Goal: Task Accomplishment & Management: Complete application form

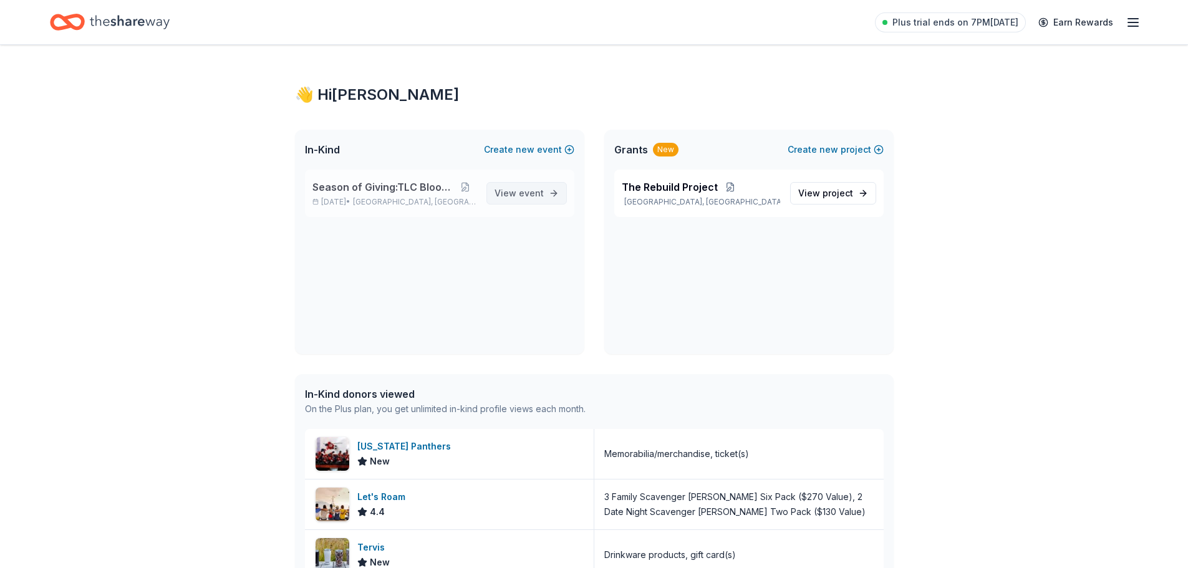
click at [530, 195] on span "event" at bounding box center [531, 193] width 25 height 11
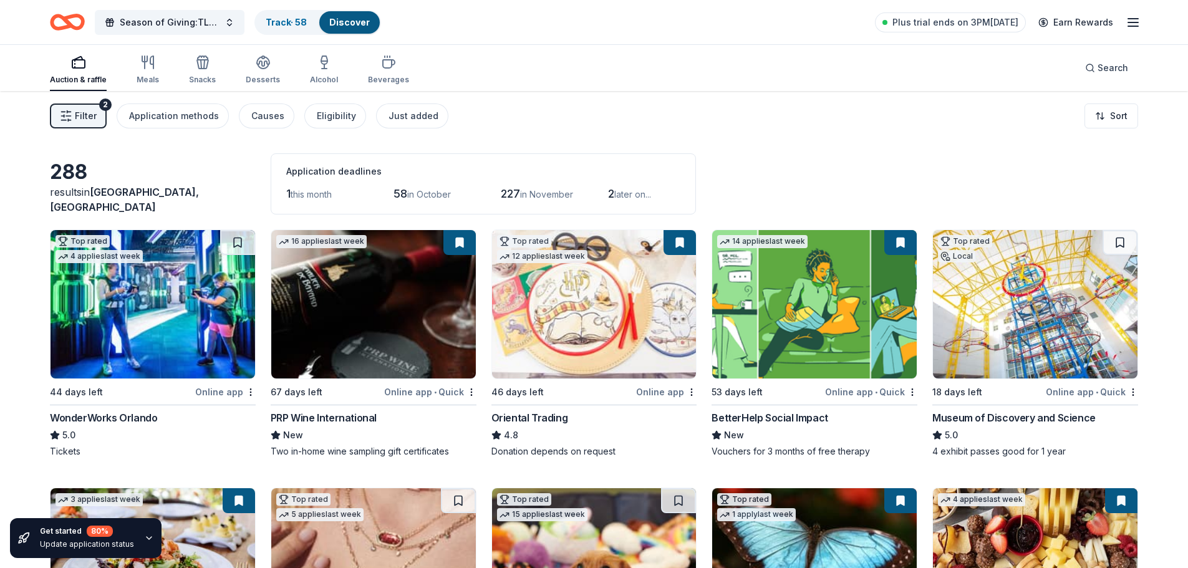
click at [90, 117] on span "Filter" at bounding box center [86, 116] width 22 height 15
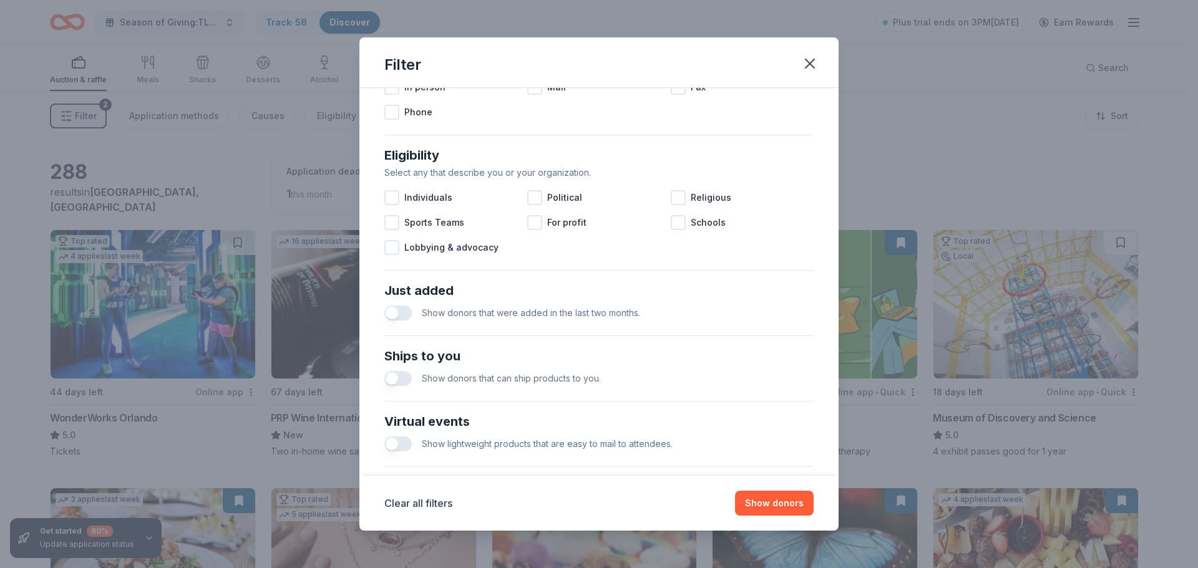
scroll to position [434, 0]
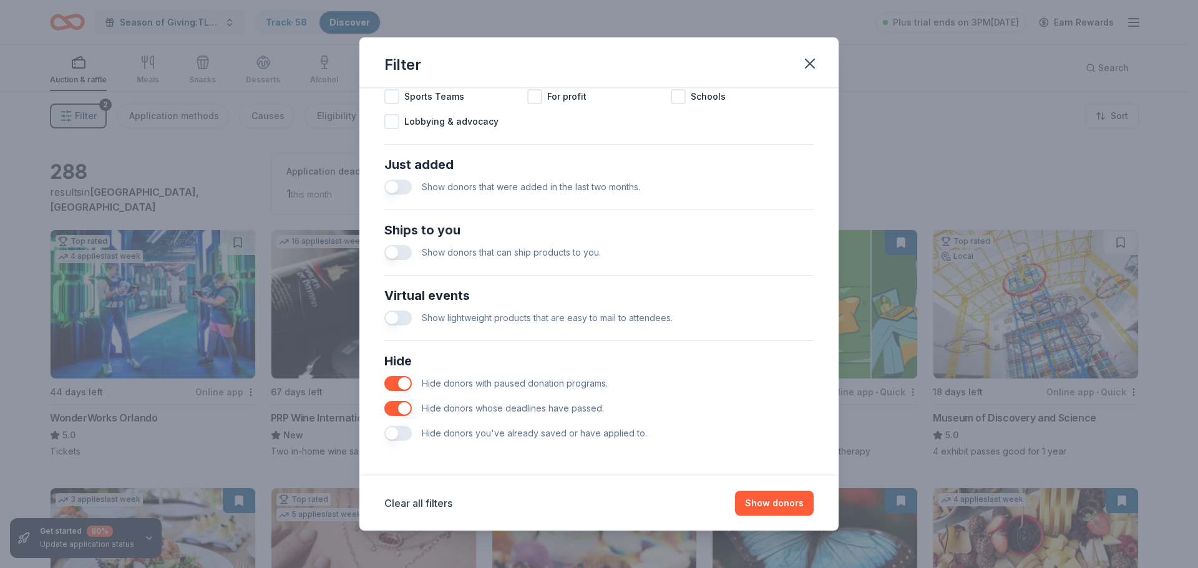
click at [397, 435] on button "button" at bounding box center [397, 433] width 27 height 15
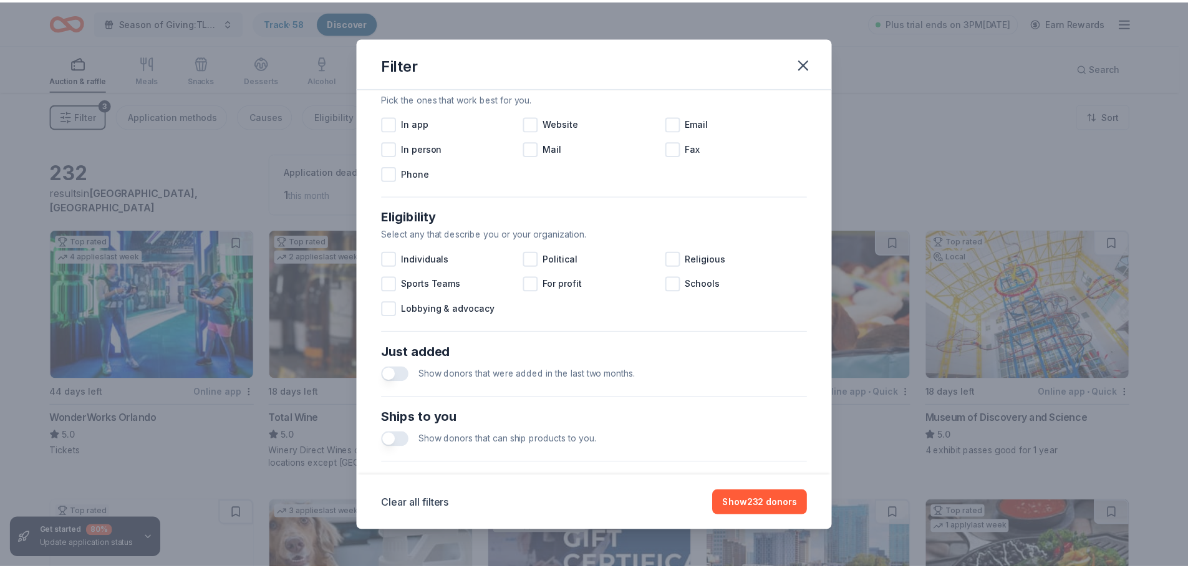
scroll to position [185, 0]
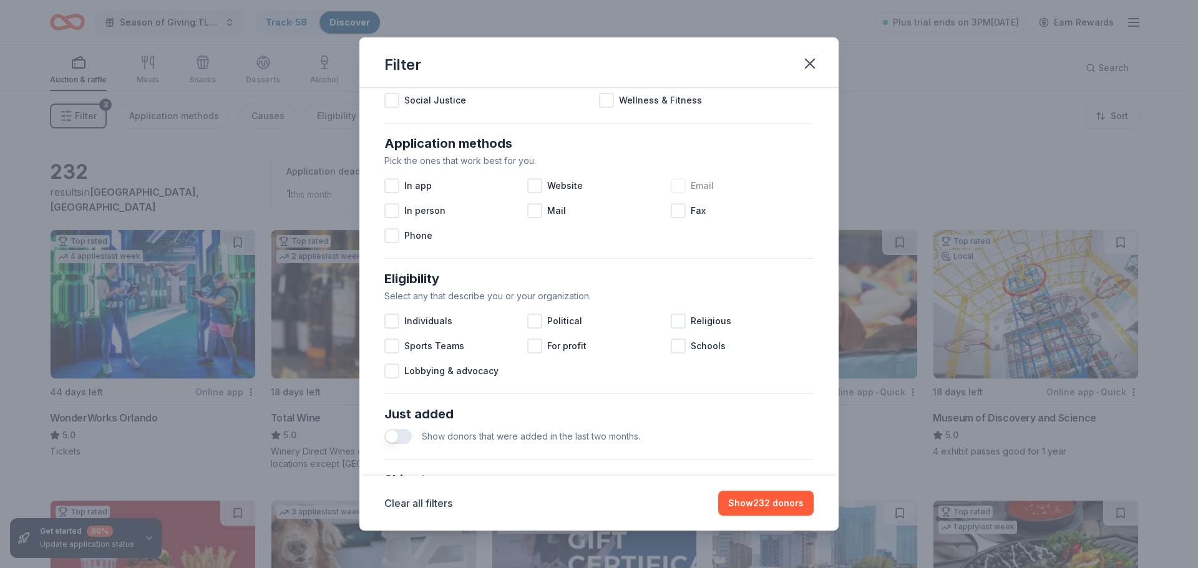
click at [671, 187] on div at bounding box center [678, 185] width 15 height 15
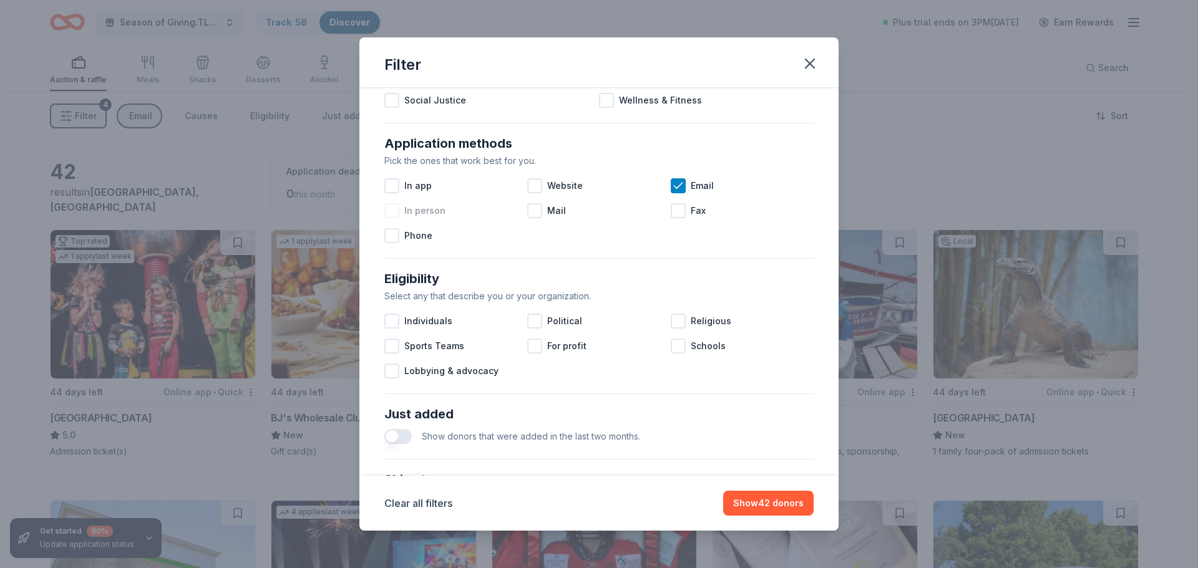
click at [396, 211] on div at bounding box center [391, 210] width 15 height 15
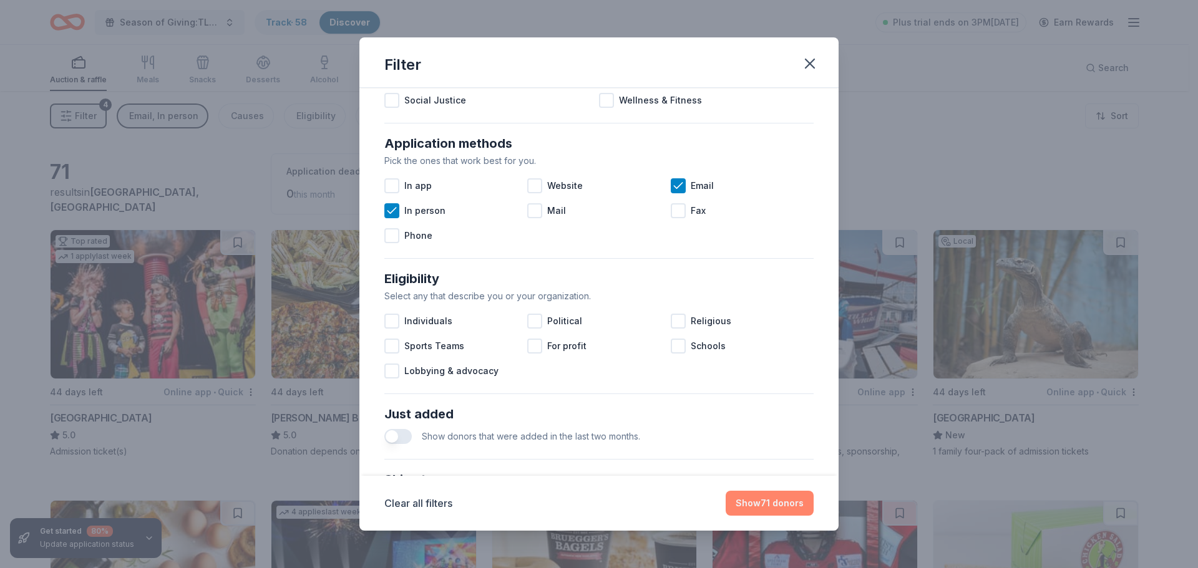
click at [777, 505] on button "Show 71 donors" at bounding box center [770, 503] width 88 height 25
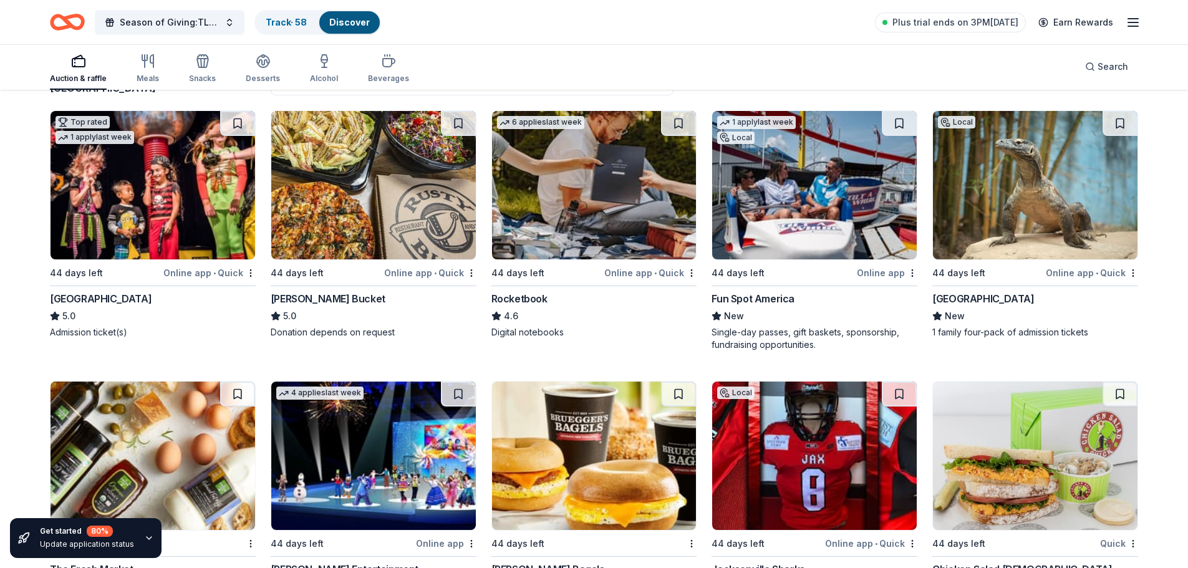
scroll to position [125, 0]
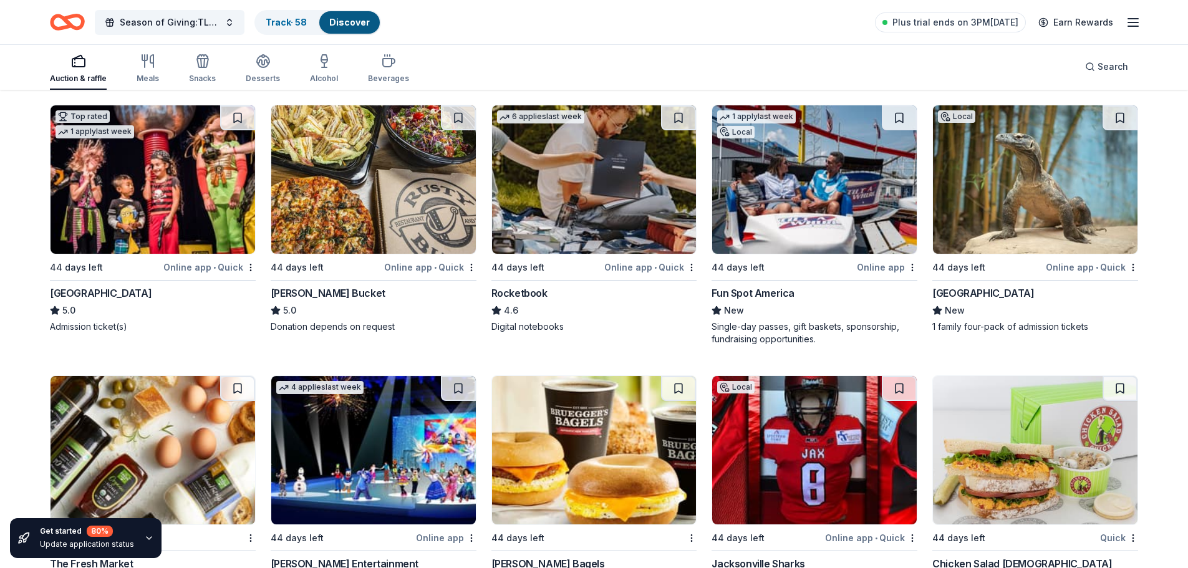
click at [607, 208] on img at bounding box center [594, 179] width 205 height 148
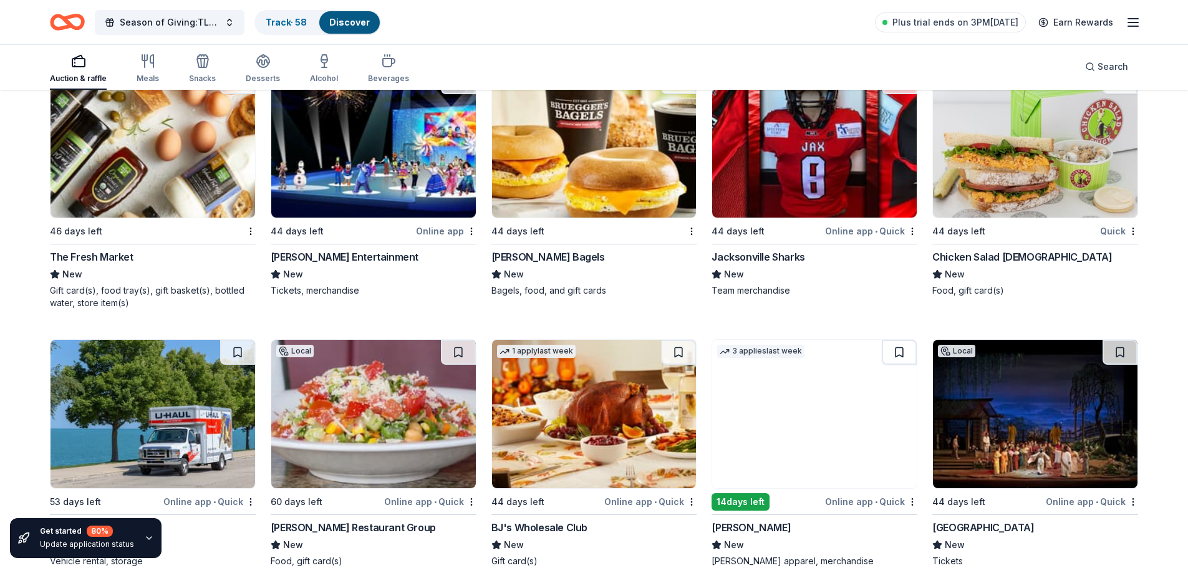
scroll to position [437, 0]
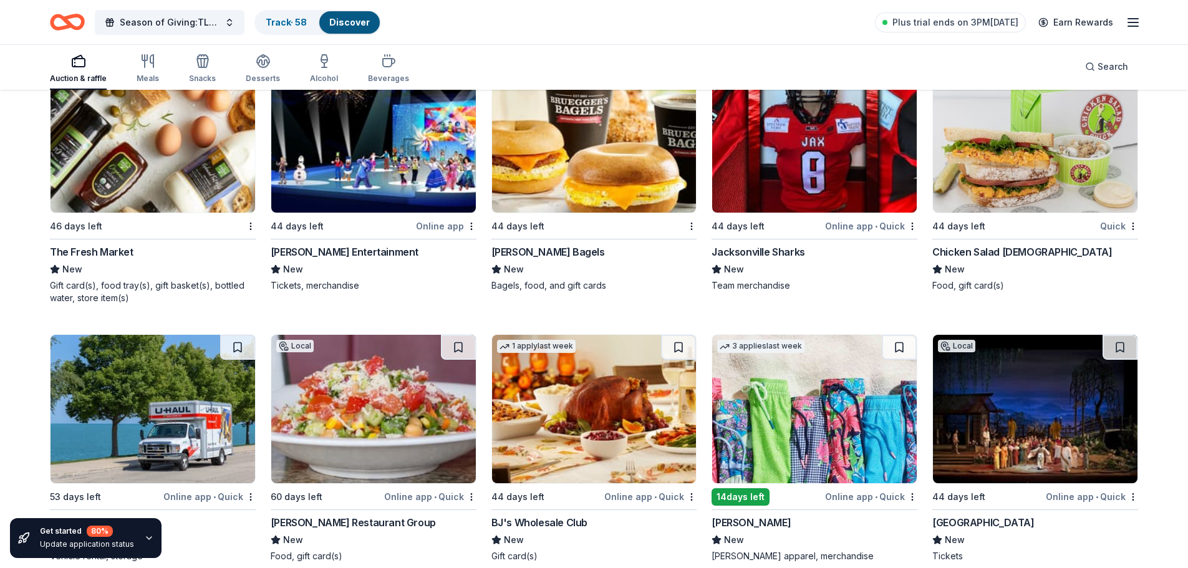
click at [142, 174] on img at bounding box center [153, 138] width 205 height 148
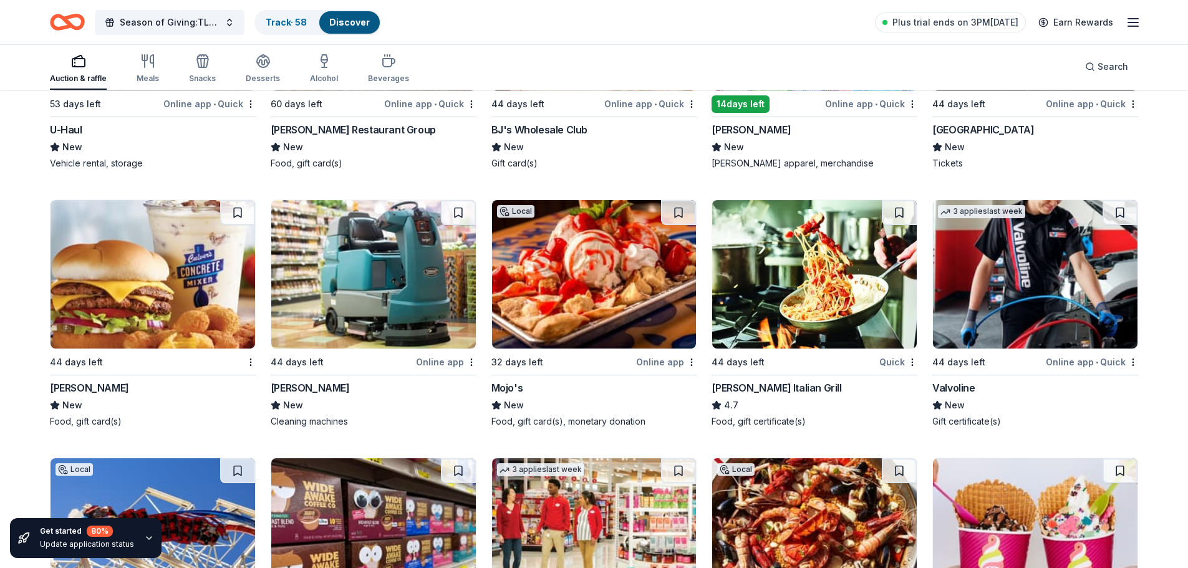
scroll to position [852, 0]
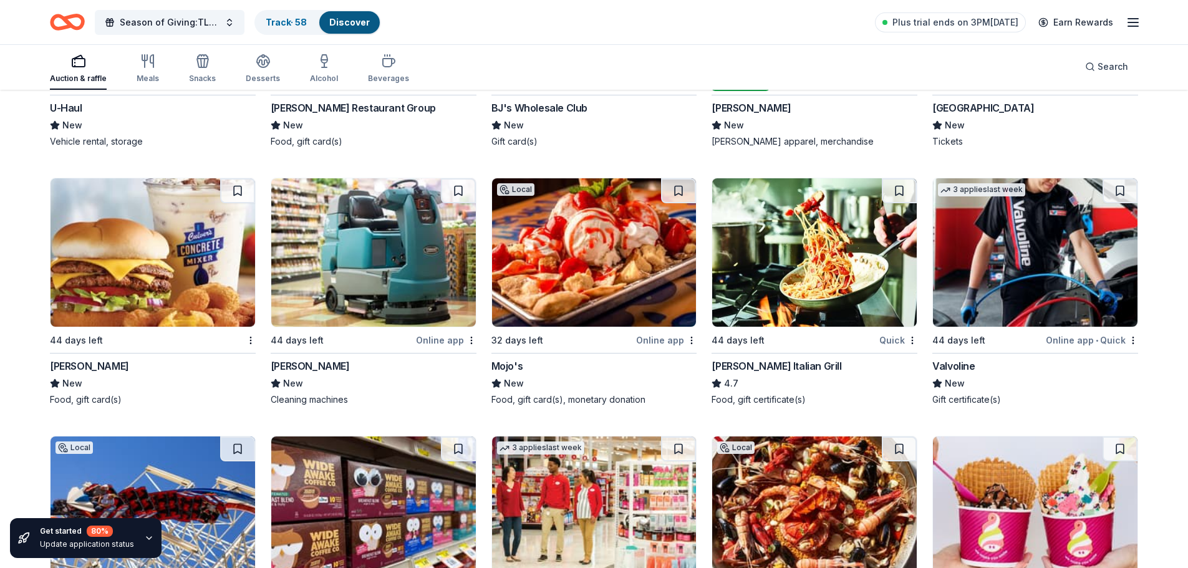
click at [998, 300] on img at bounding box center [1035, 252] width 205 height 148
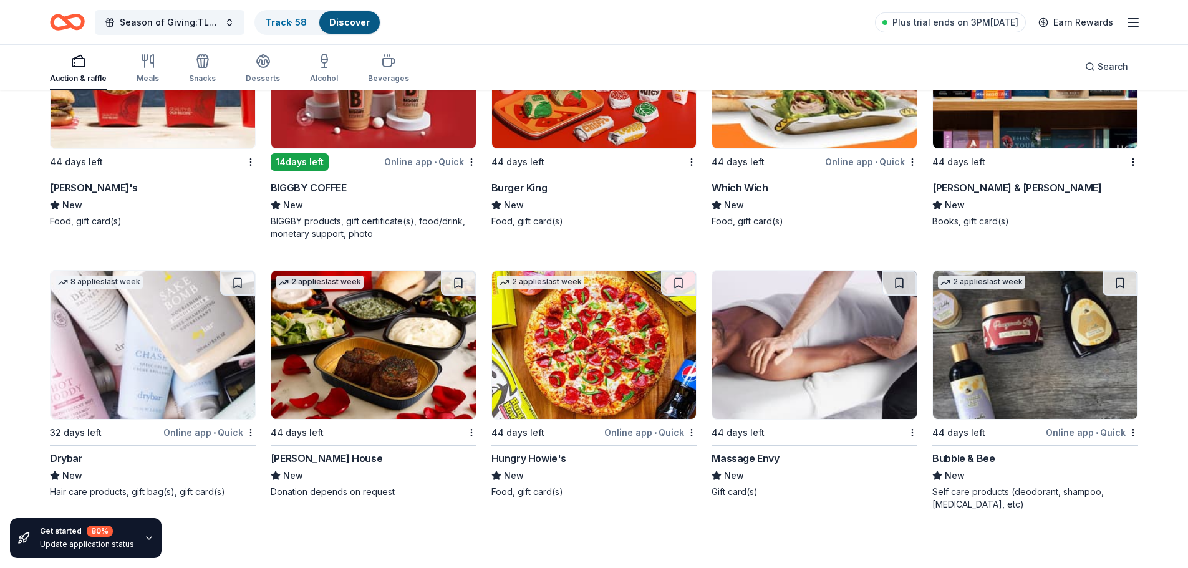
scroll to position [2147, 0]
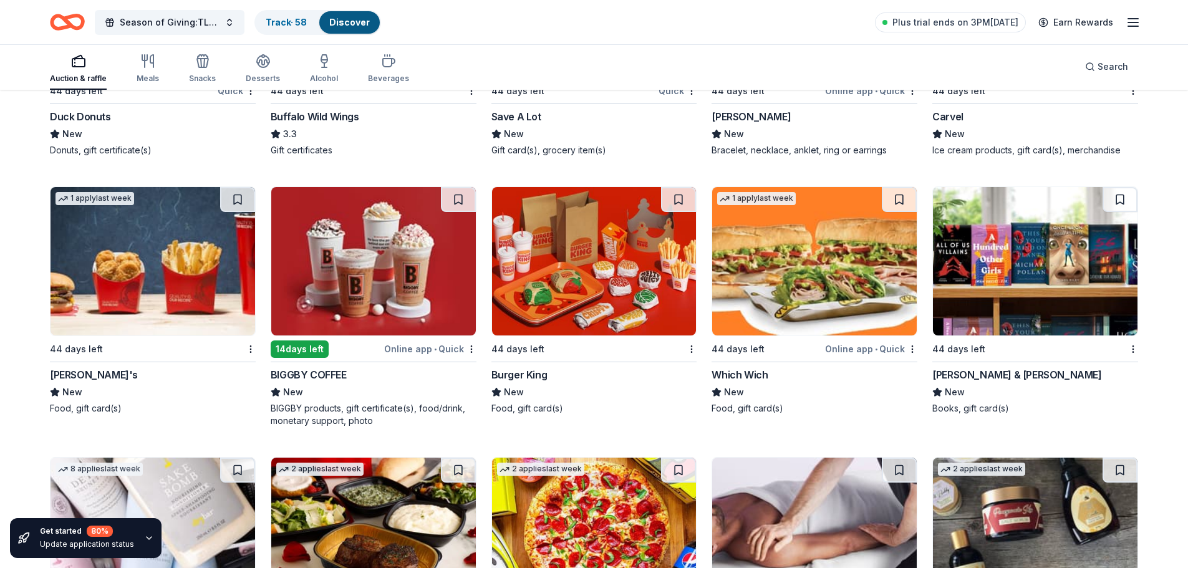
click at [1024, 308] on img at bounding box center [1035, 261] width 205 height 148
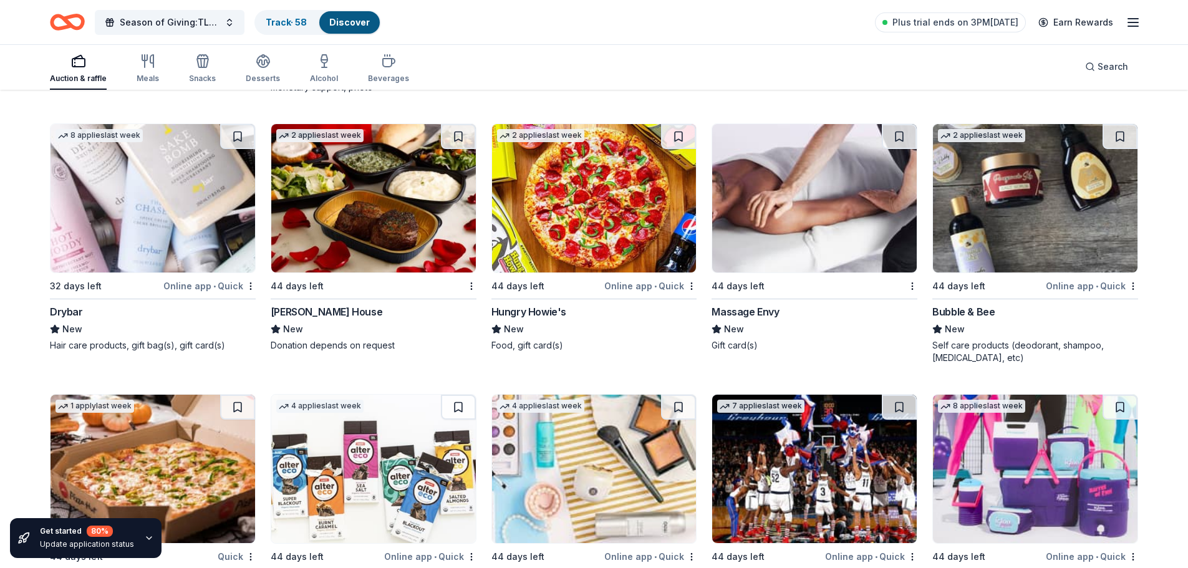
scroll to position [2459, 0]
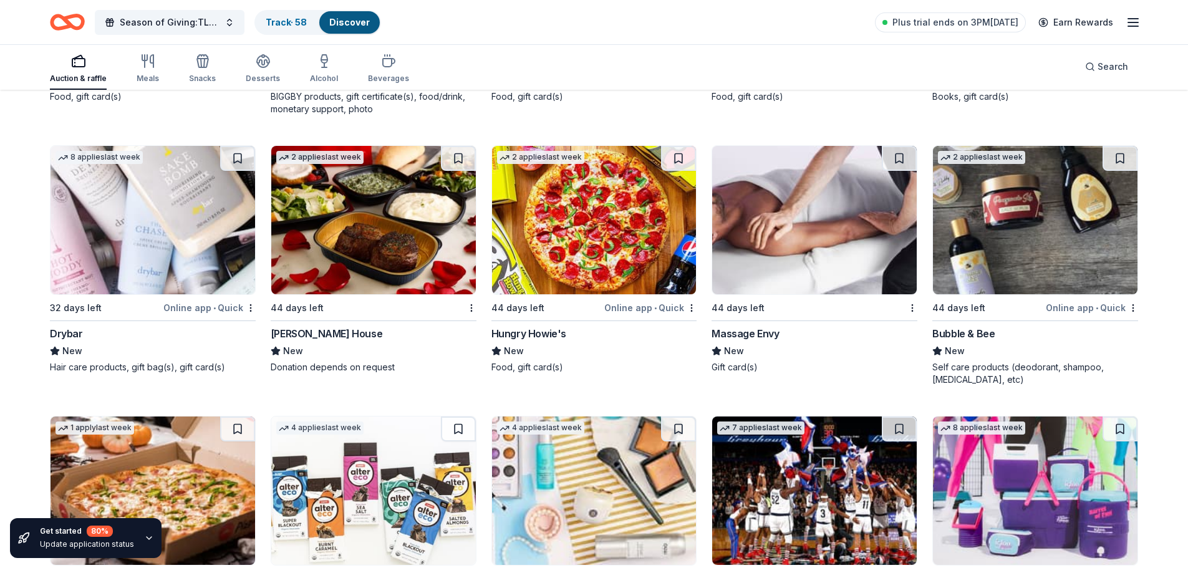
click at [789, 292] on img at bounding box center [814, 220] width 205 height 148
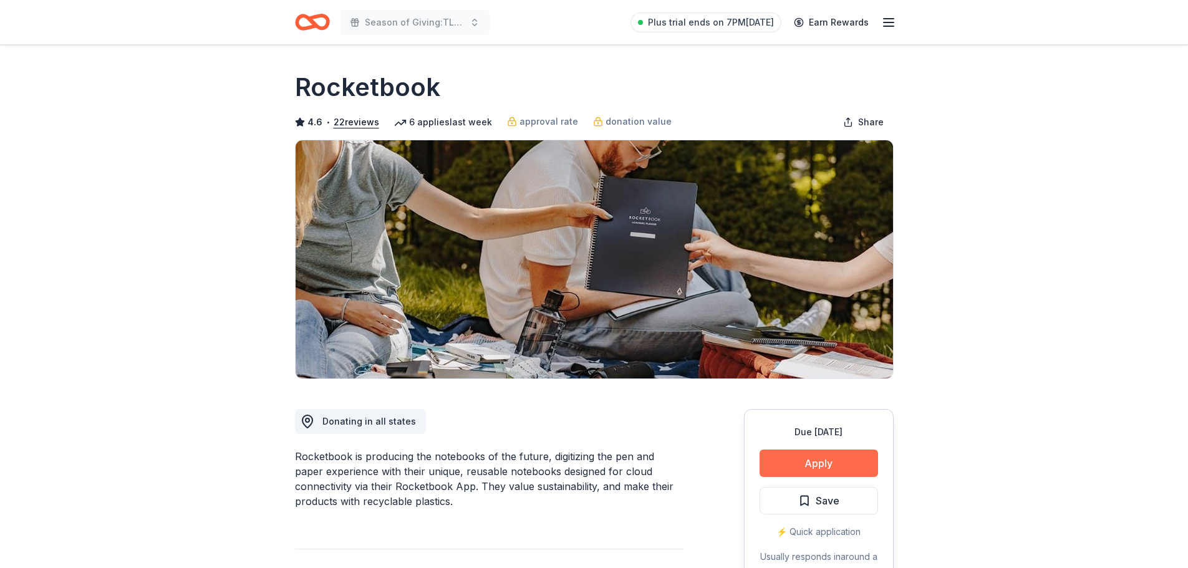
click at [794, 462] on button "Apply" at bounding box center [819, 463] width 119 height 27
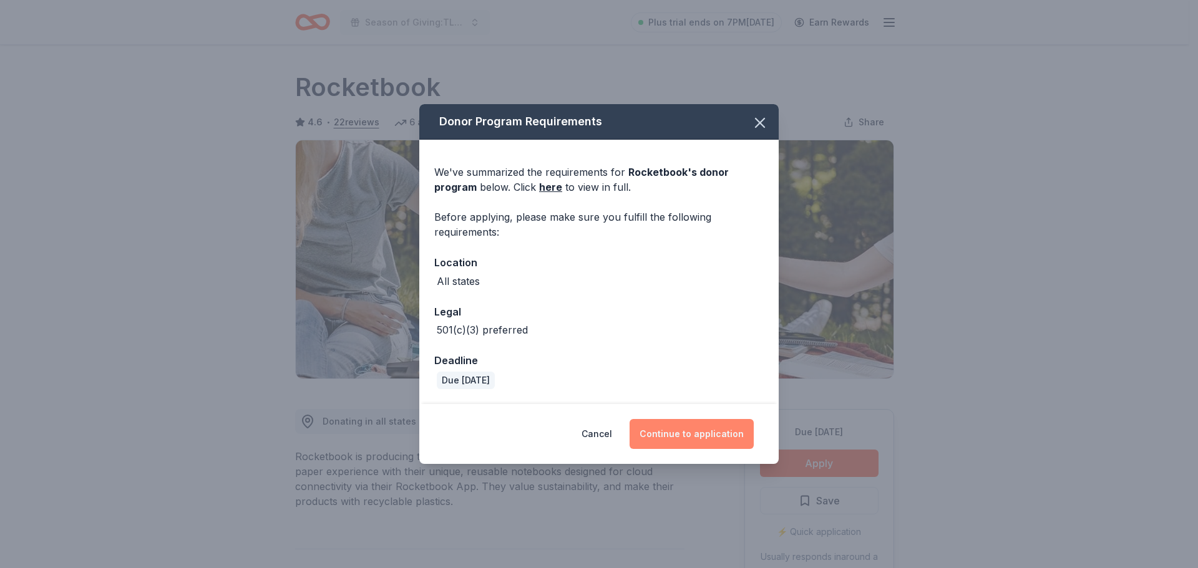
click at [692, 432] on button "Continue to application" at bounding box center [691, 434] width 124 height 30
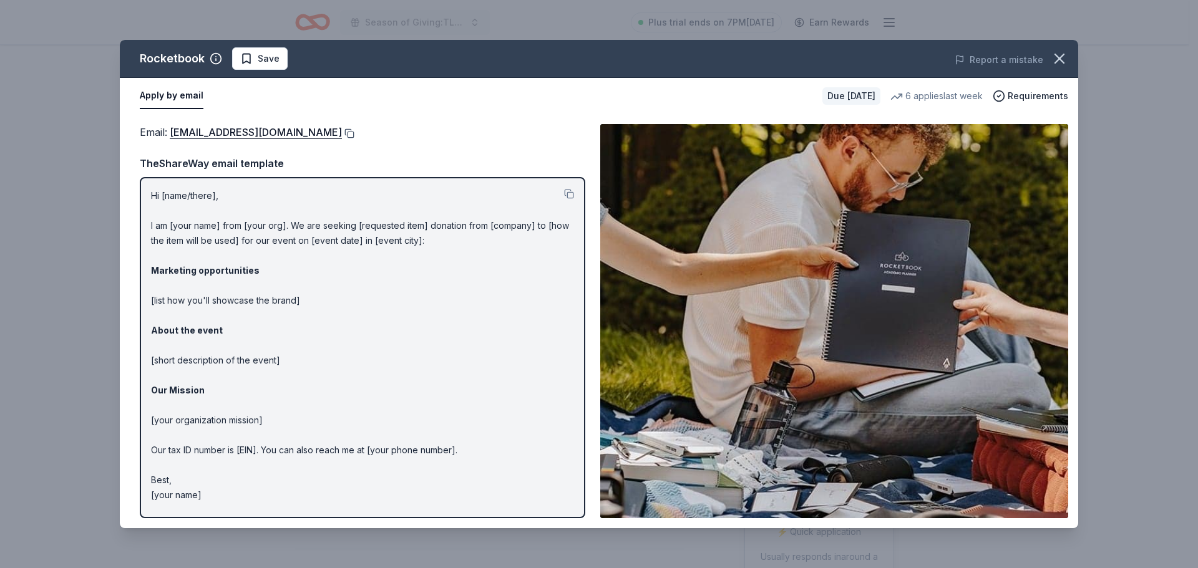
click at [354, 132] on button at bounding box center [348, 134] width 12 height 10
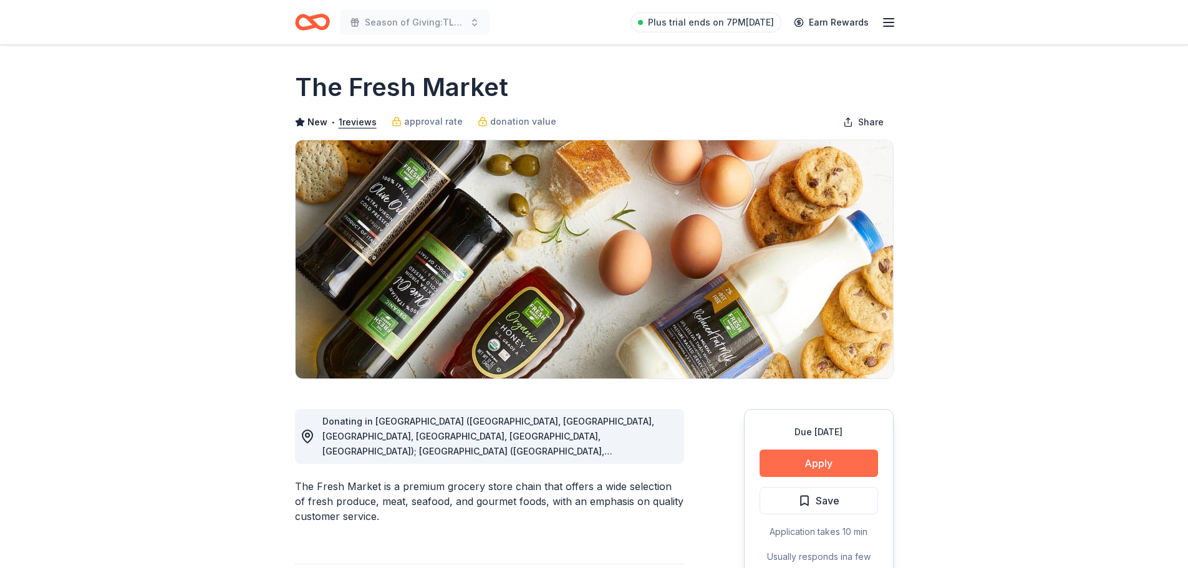
click at [812, 465] on button "Apply" at bounding box center [819, 463] width 119 height 27
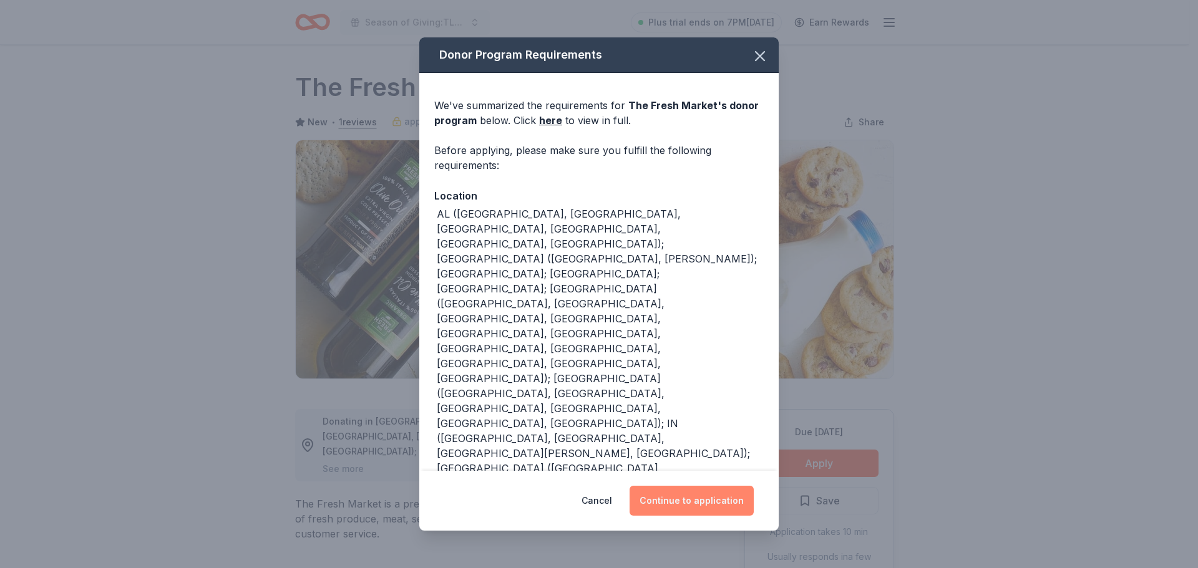
click at [696, 501] on button "Continue to application" at bounding box center [691, 501] width 124 height 30
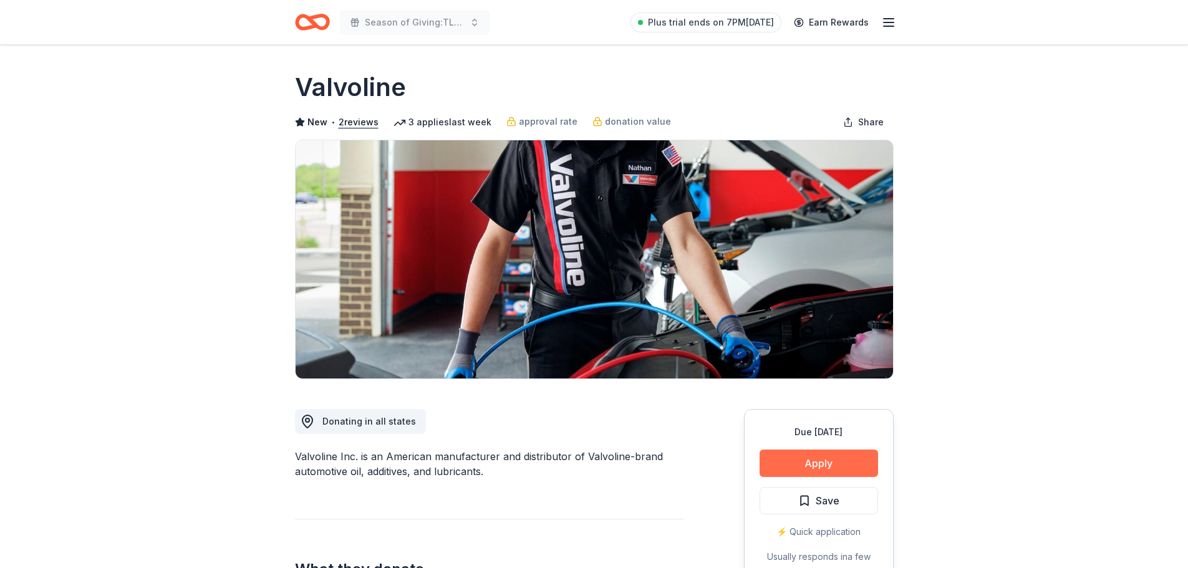
click at [819, 458] on button "Apply" at bounding box center [819, 463] width 119 height 27
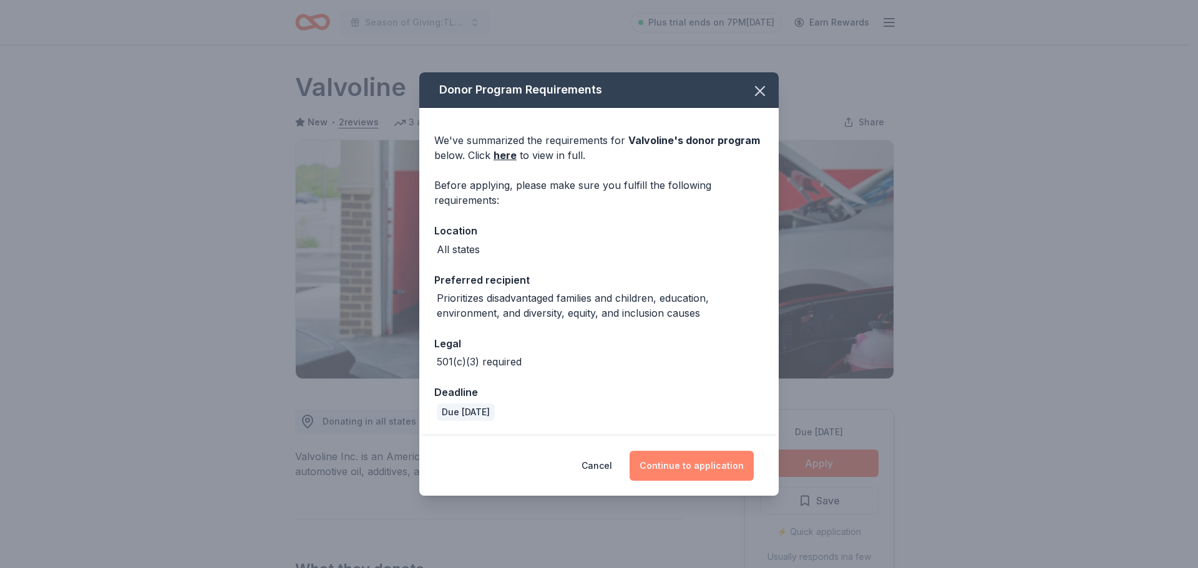
click at [705, 463] on button "Continue to application" at bounding box center [691, 466] width 124 height 30
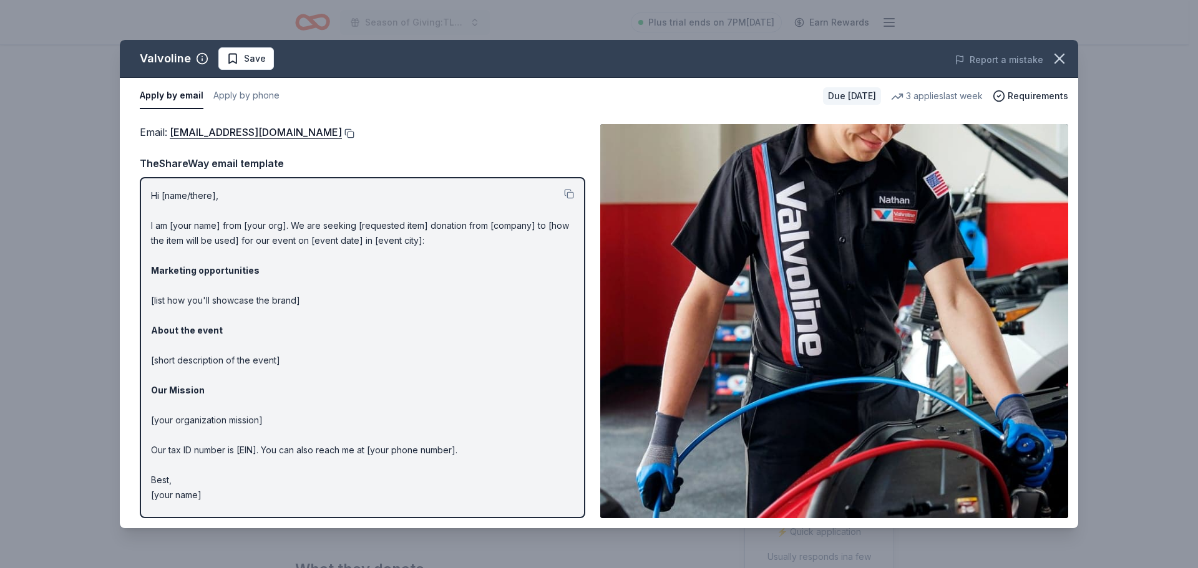
click at [342, 134] on button at bounding box center [348, 134] width 12 height 10
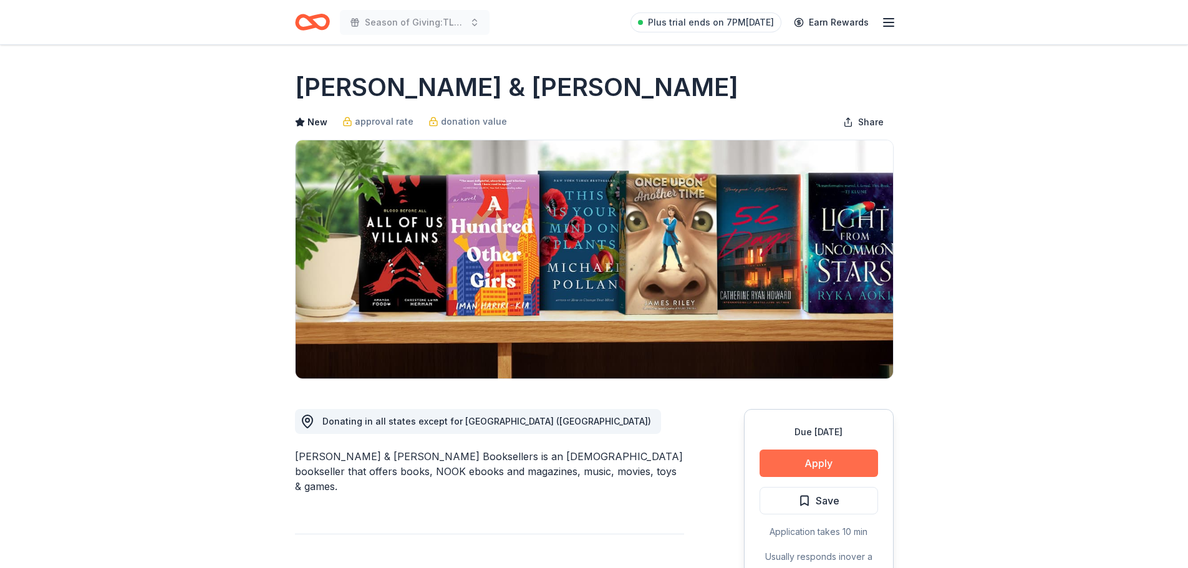
click at [812, 461] on button "Apply" at bounding box center [819, 463] width 119 height 27
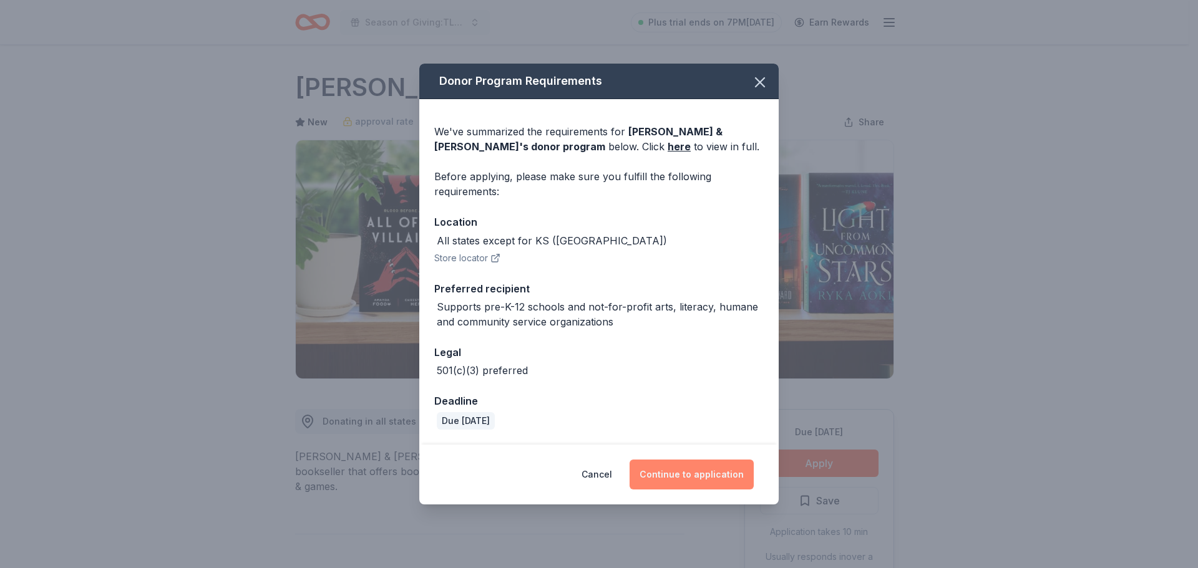
click at [699, 473] on button "Continue to application" at bounding box center [691, 475] width 124 height 30
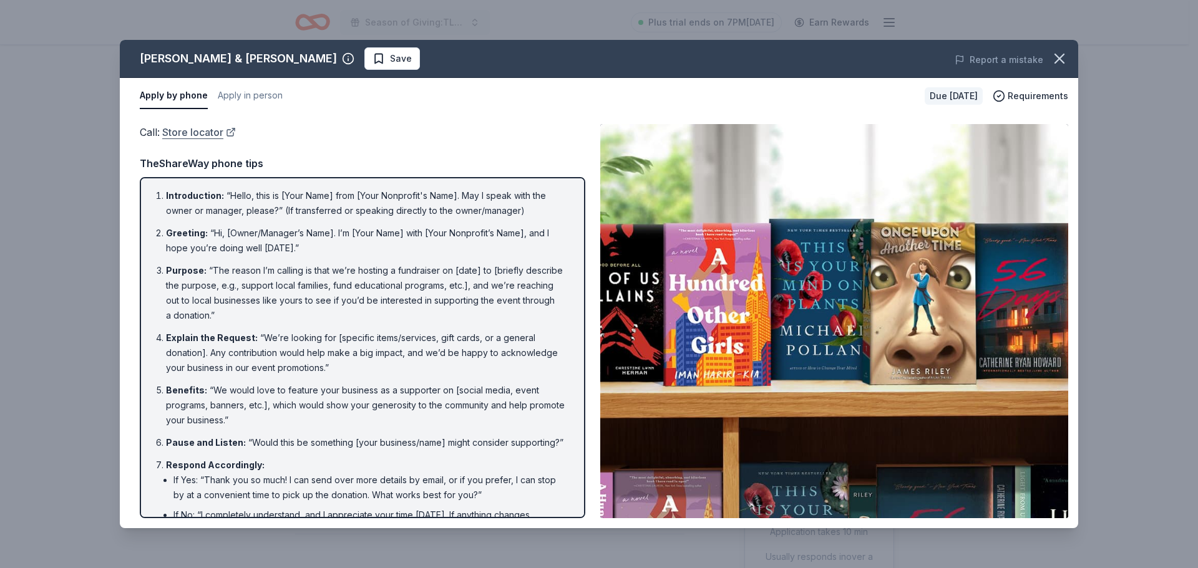
click at [215, 134] on link "Store locator" at bounding box center [199, 132] width 74 height 16
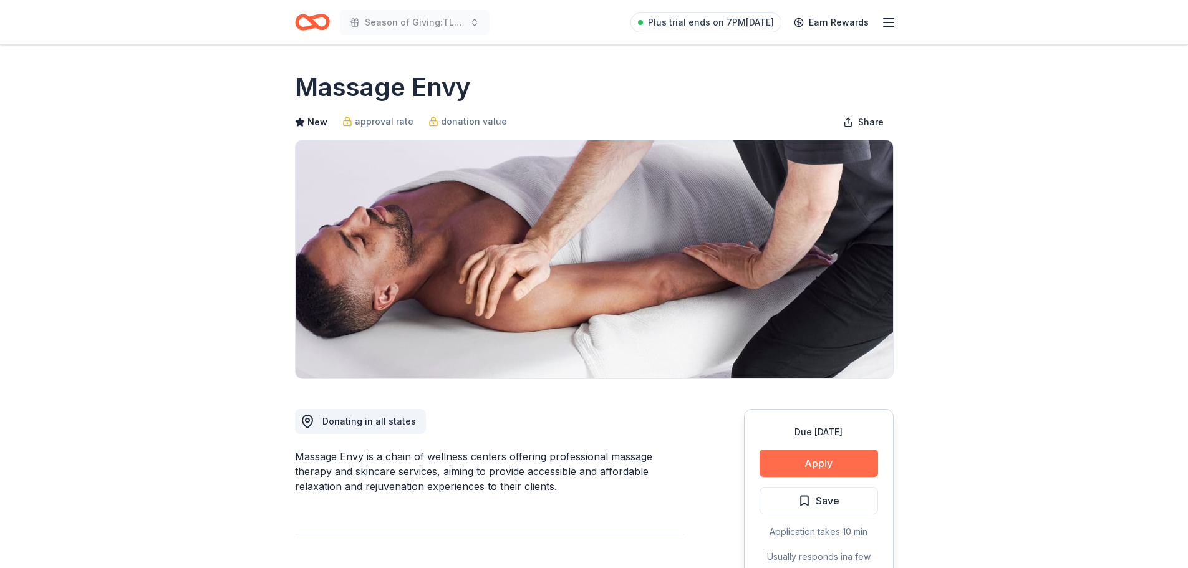
click at [787, 462] on button "Apply" at bounding box center [819, 463] width 119 height 27
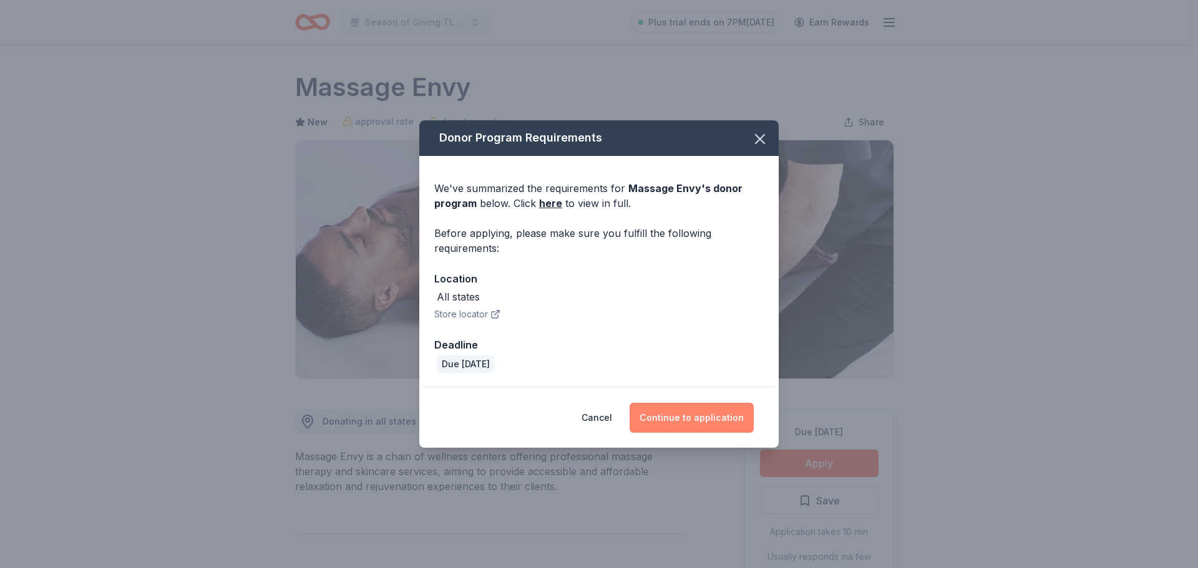
click at [705, 416] on button "Continue to application" at bounding box center [691, 418] width 124 height 30
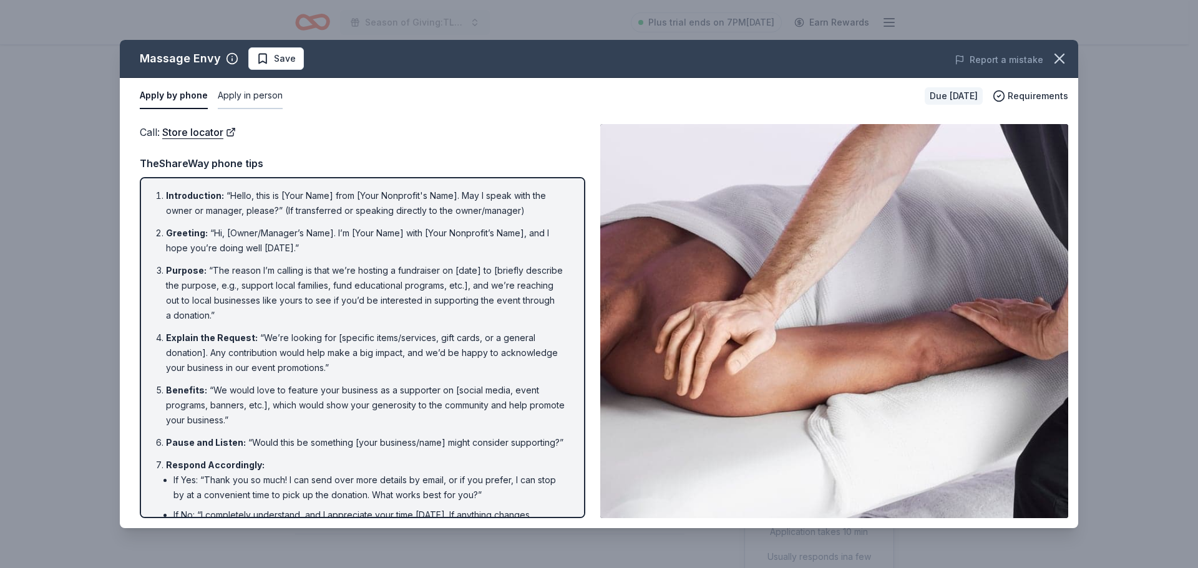
click at [241, 99] on button "Apply in person" at bounding box center [250, 96] width 65 height 26
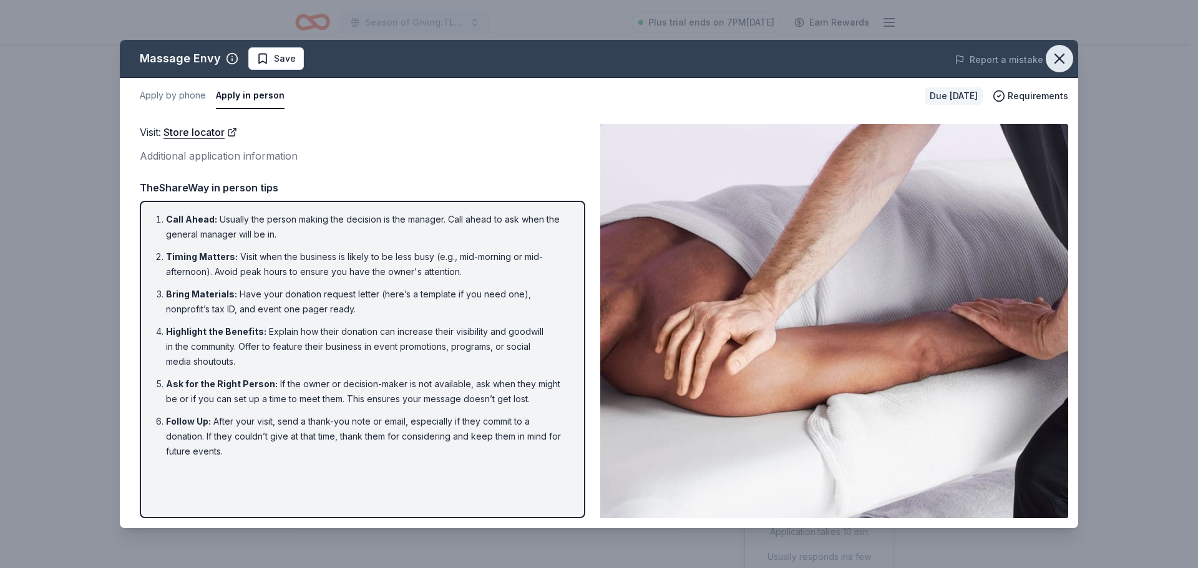
click at [1062, 59] on icon "button" at bounding box center [1059, 58] width 17 height 17
